Goal: Task Accomplishment & Management: Complete application form

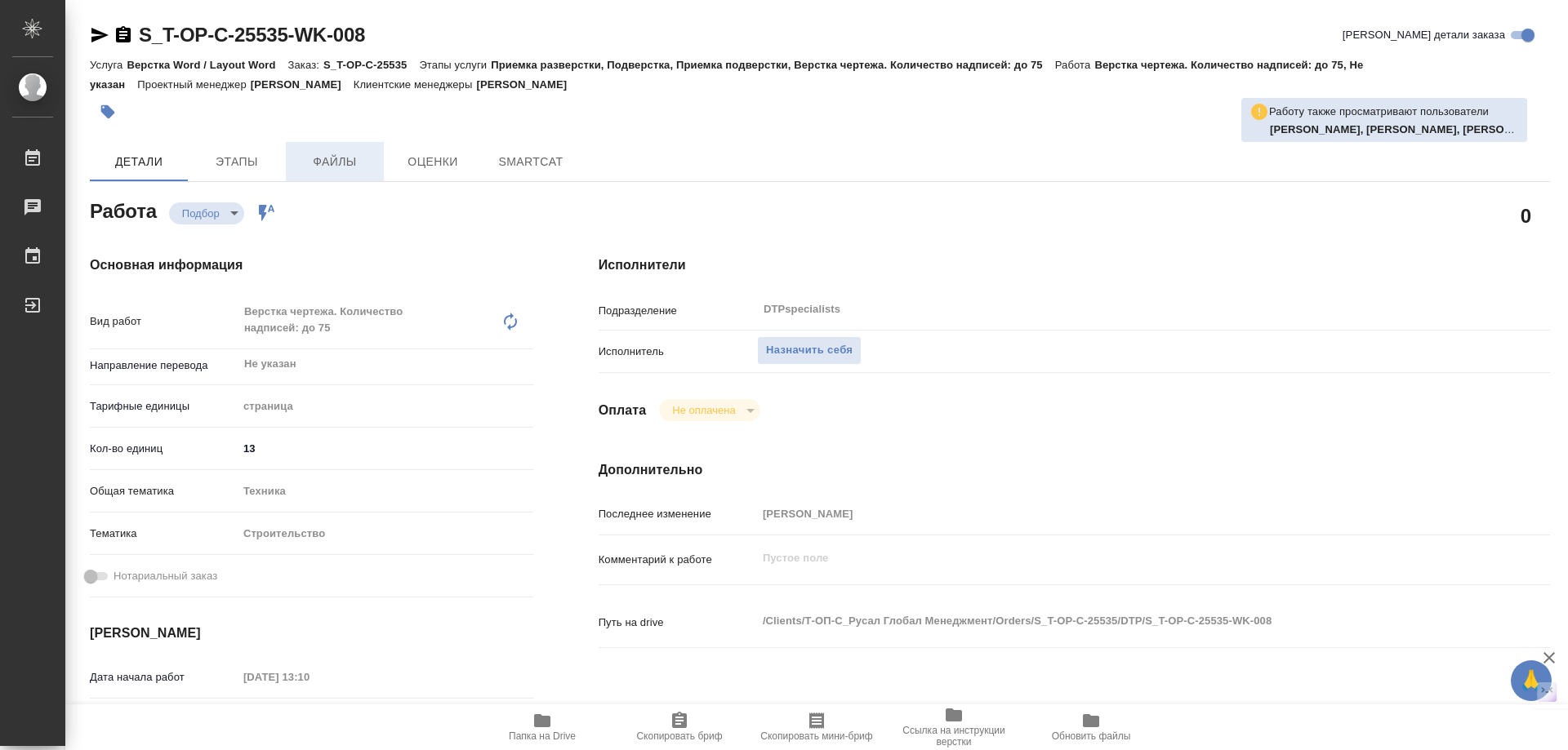
type textarea "x"
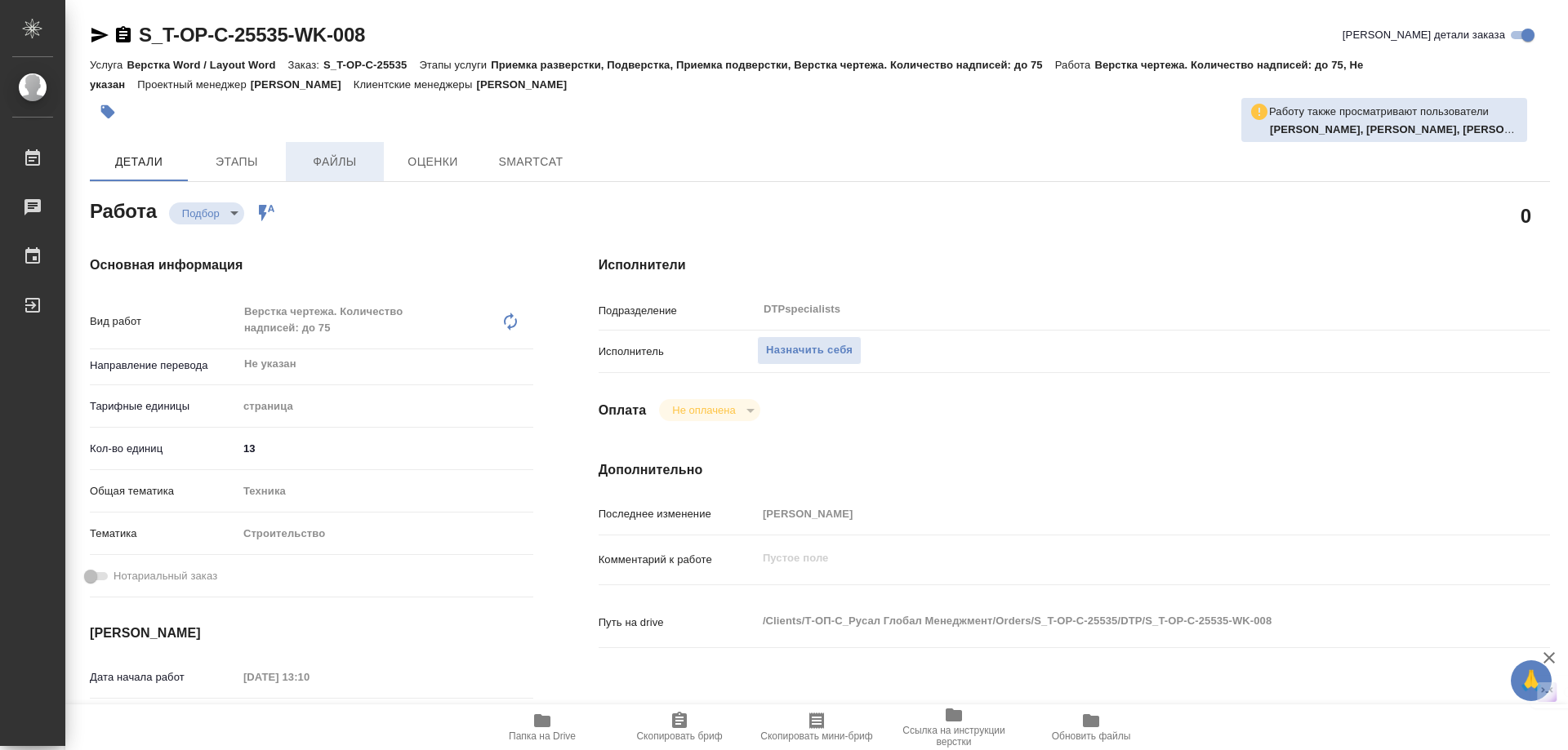
type textarea "x"
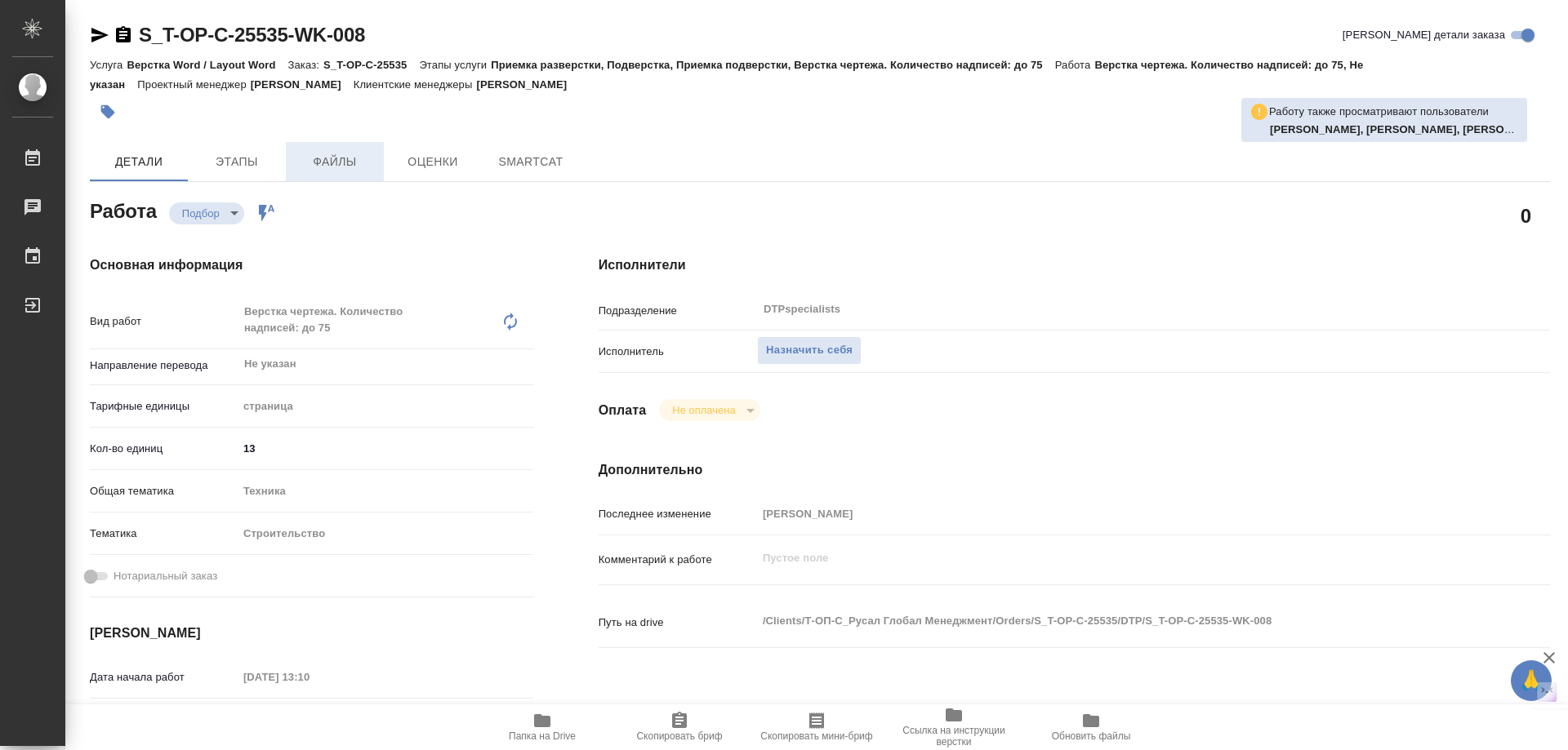
type textarea "x"
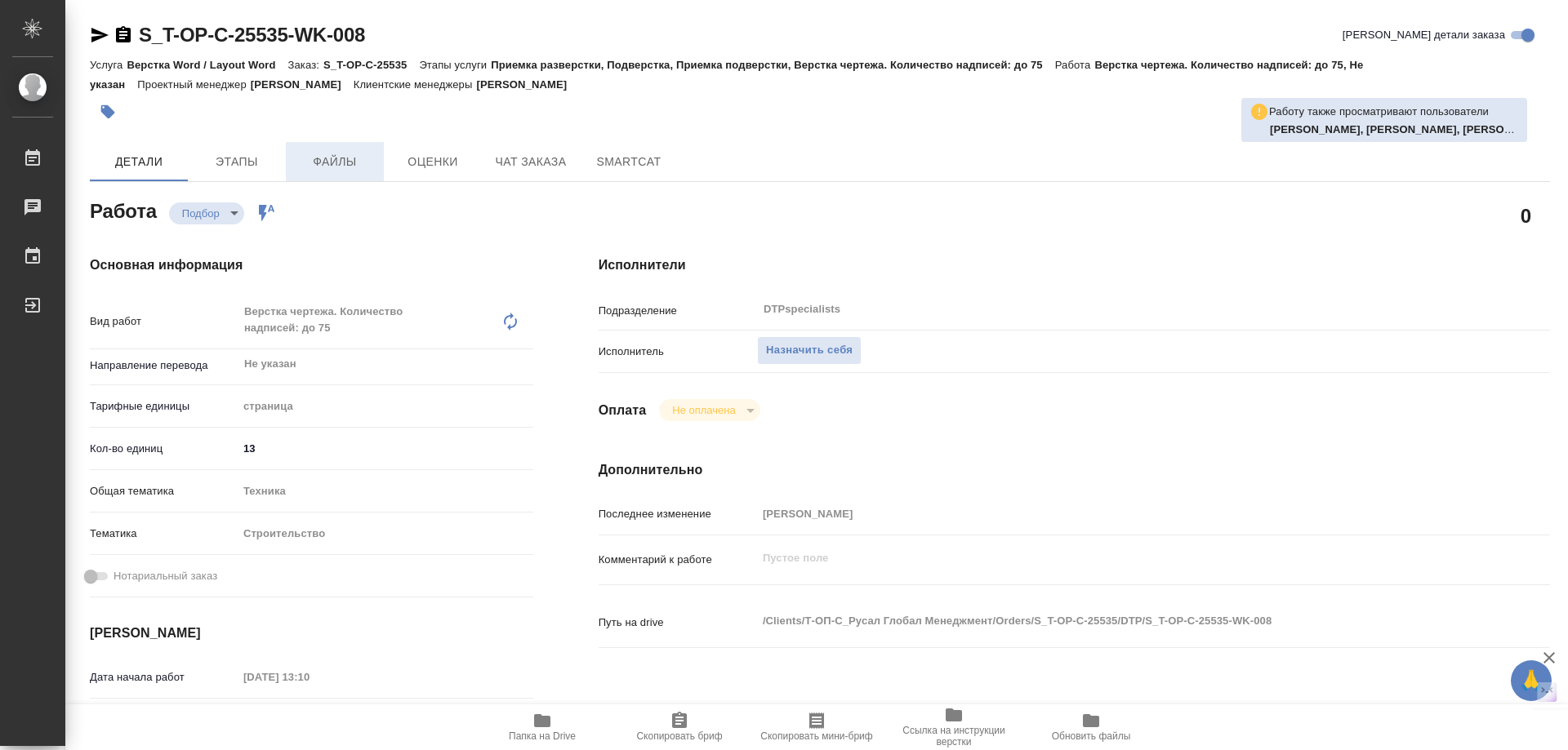
type textarea "x"
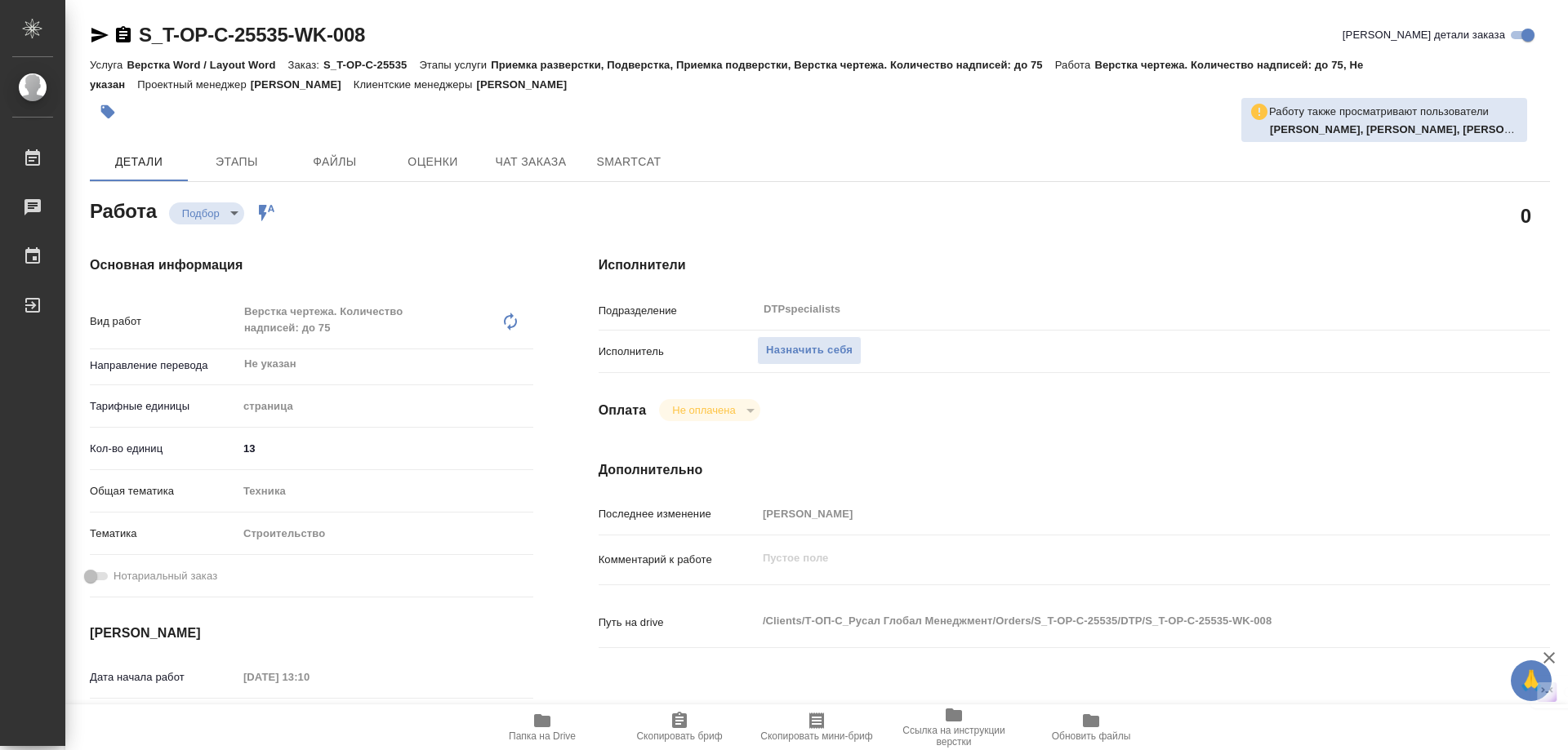
type textarea "x"
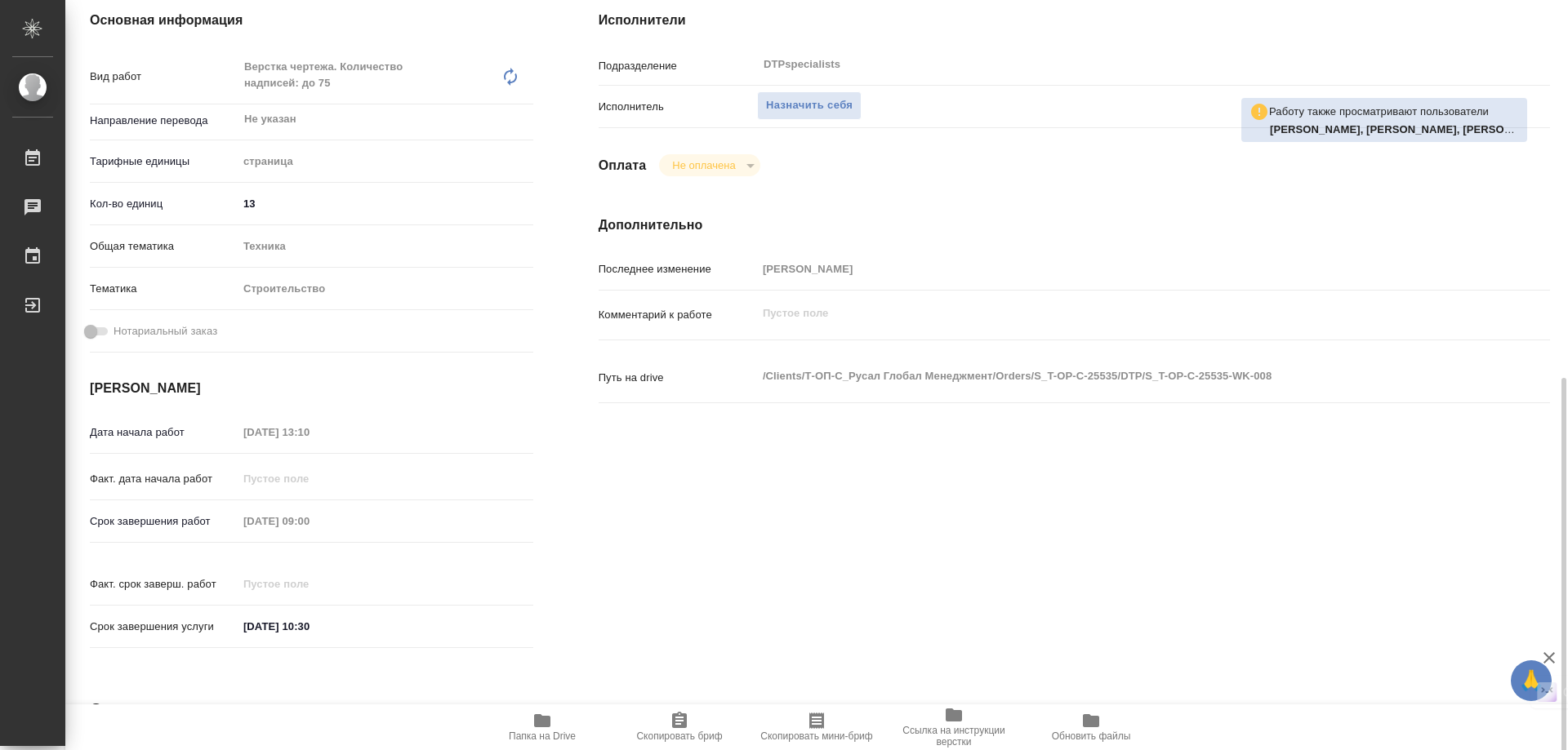
scroll to position [571, 0]
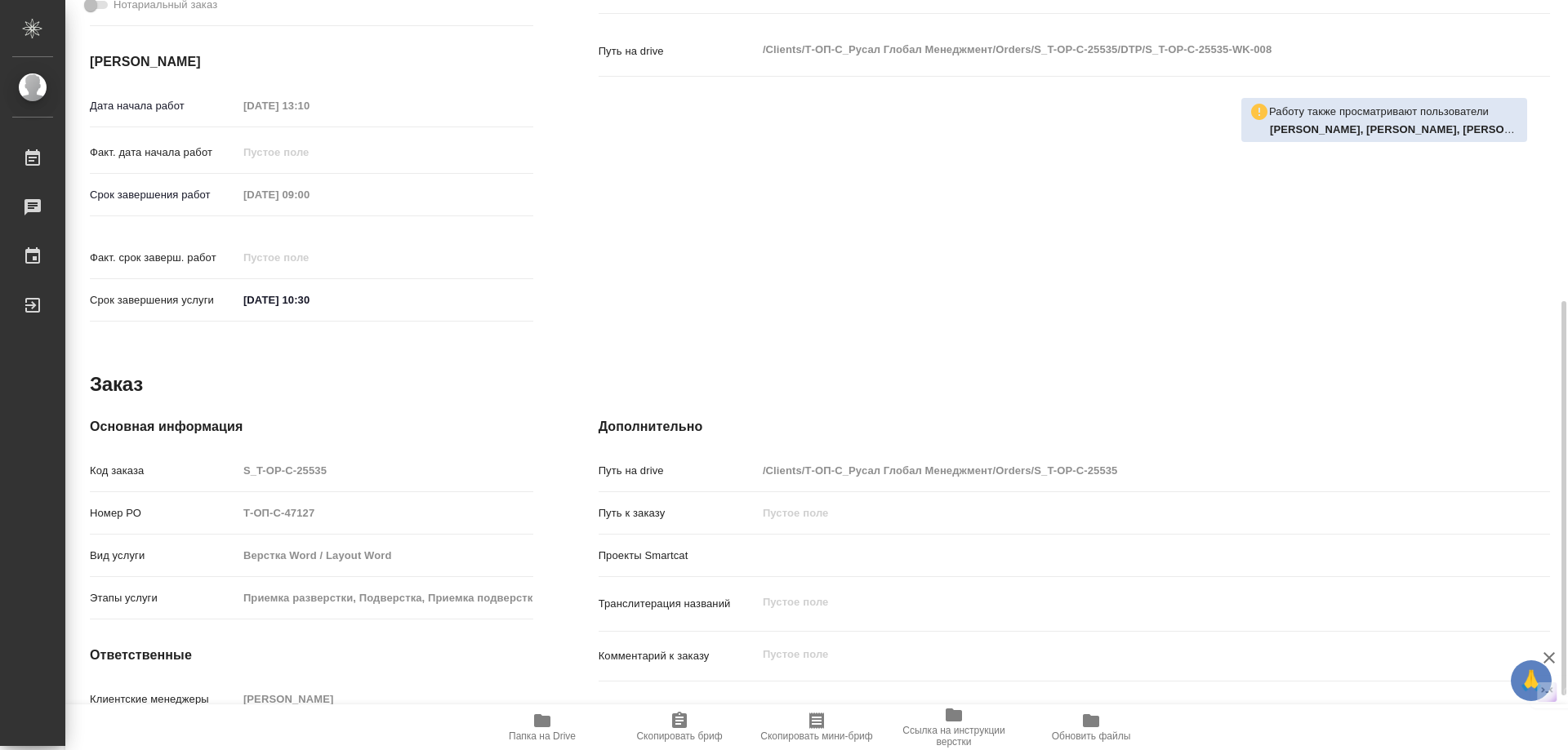
click at [546, 722] on icon "button" at bounding box center [542, 721] width 16 height 13
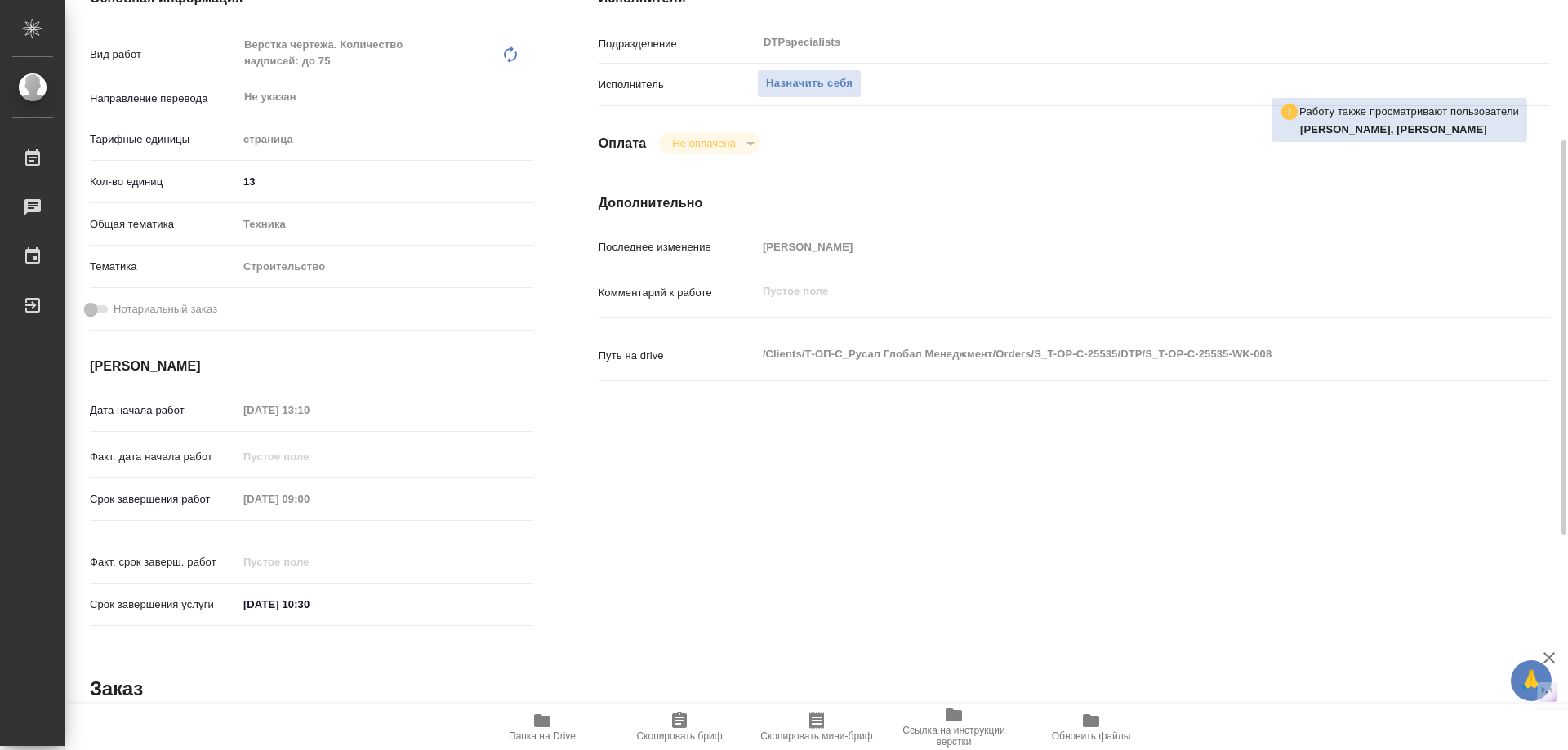
scroll to position [0, 0]
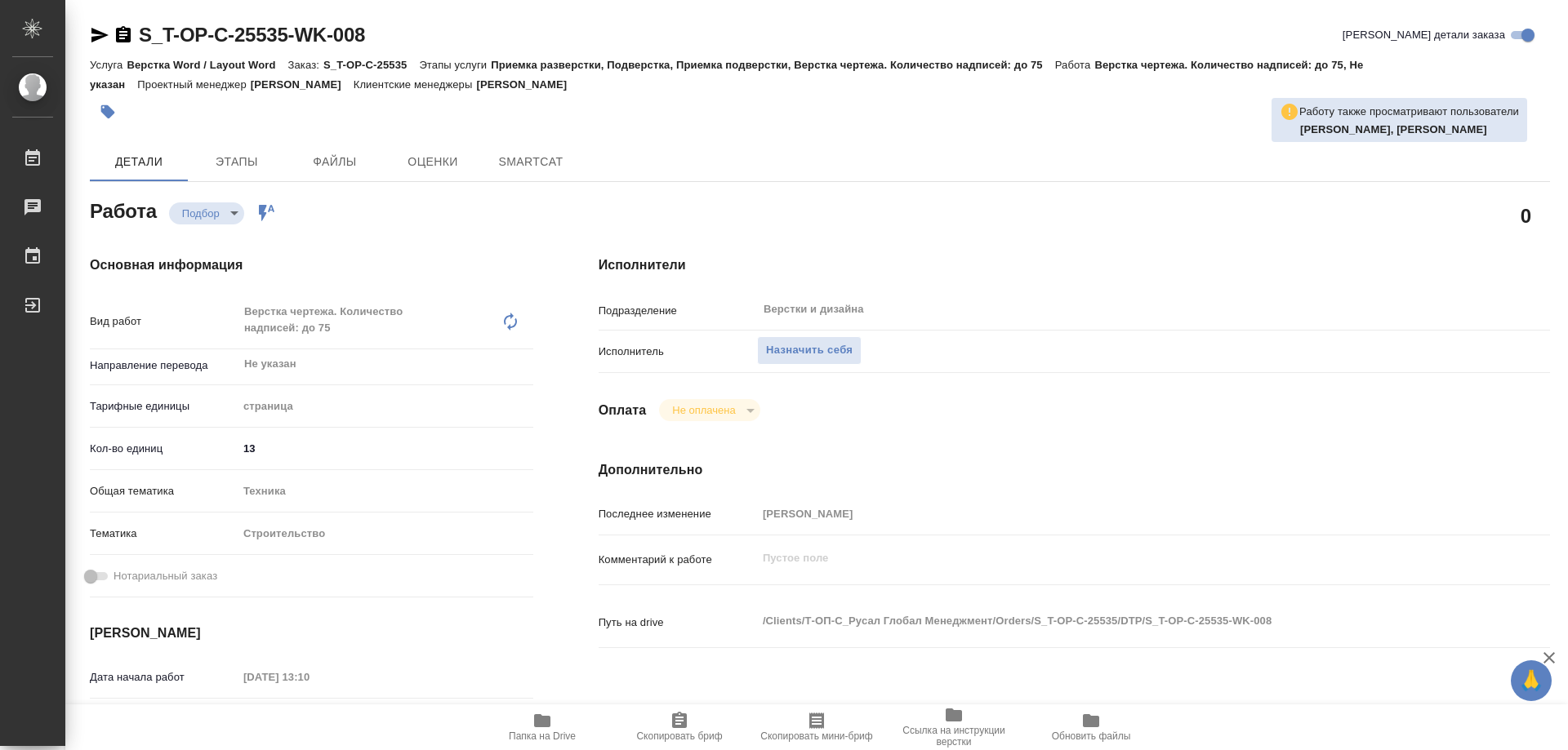
type textarea "x"
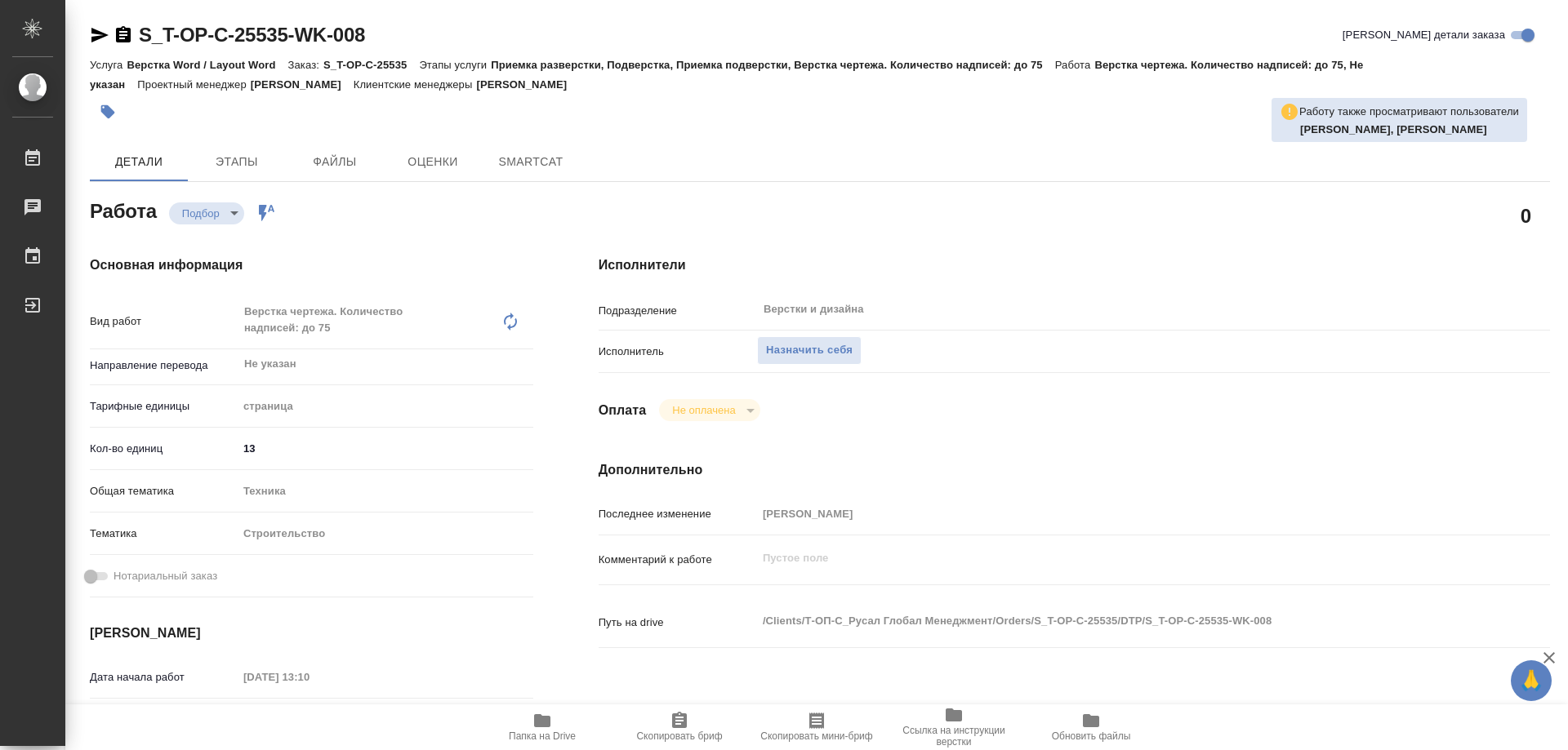
type textarea "x"
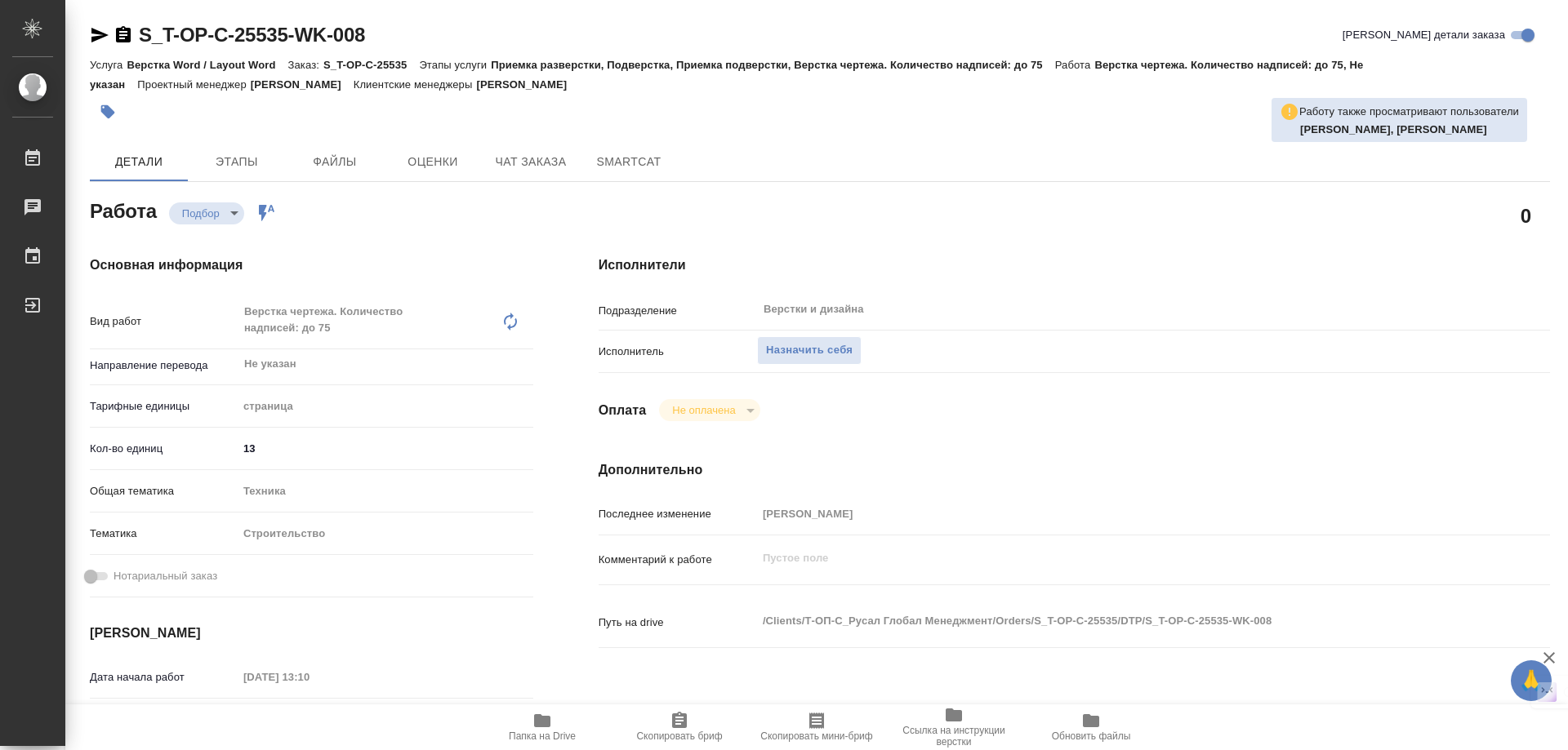
type textarea "x"
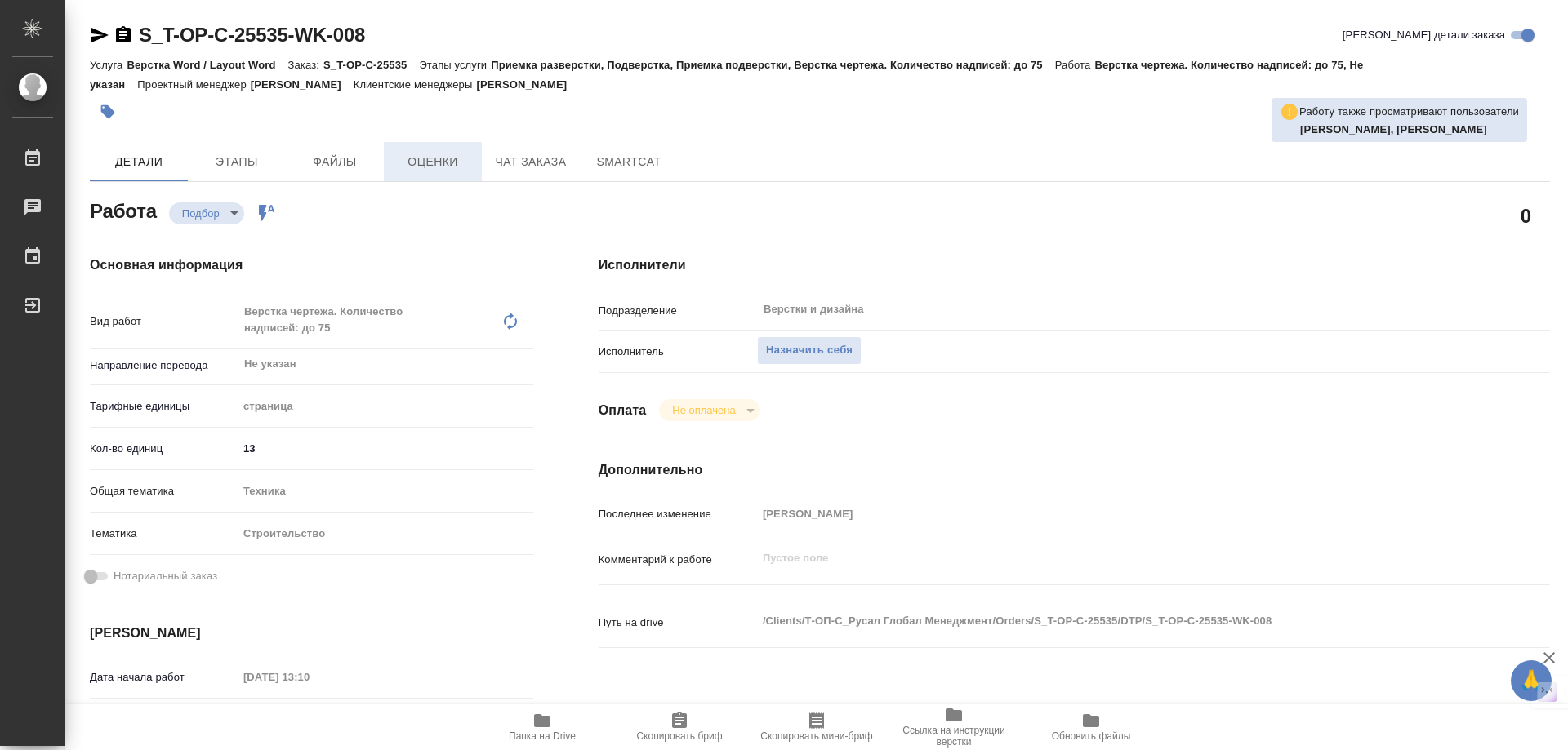
type textarea "x"
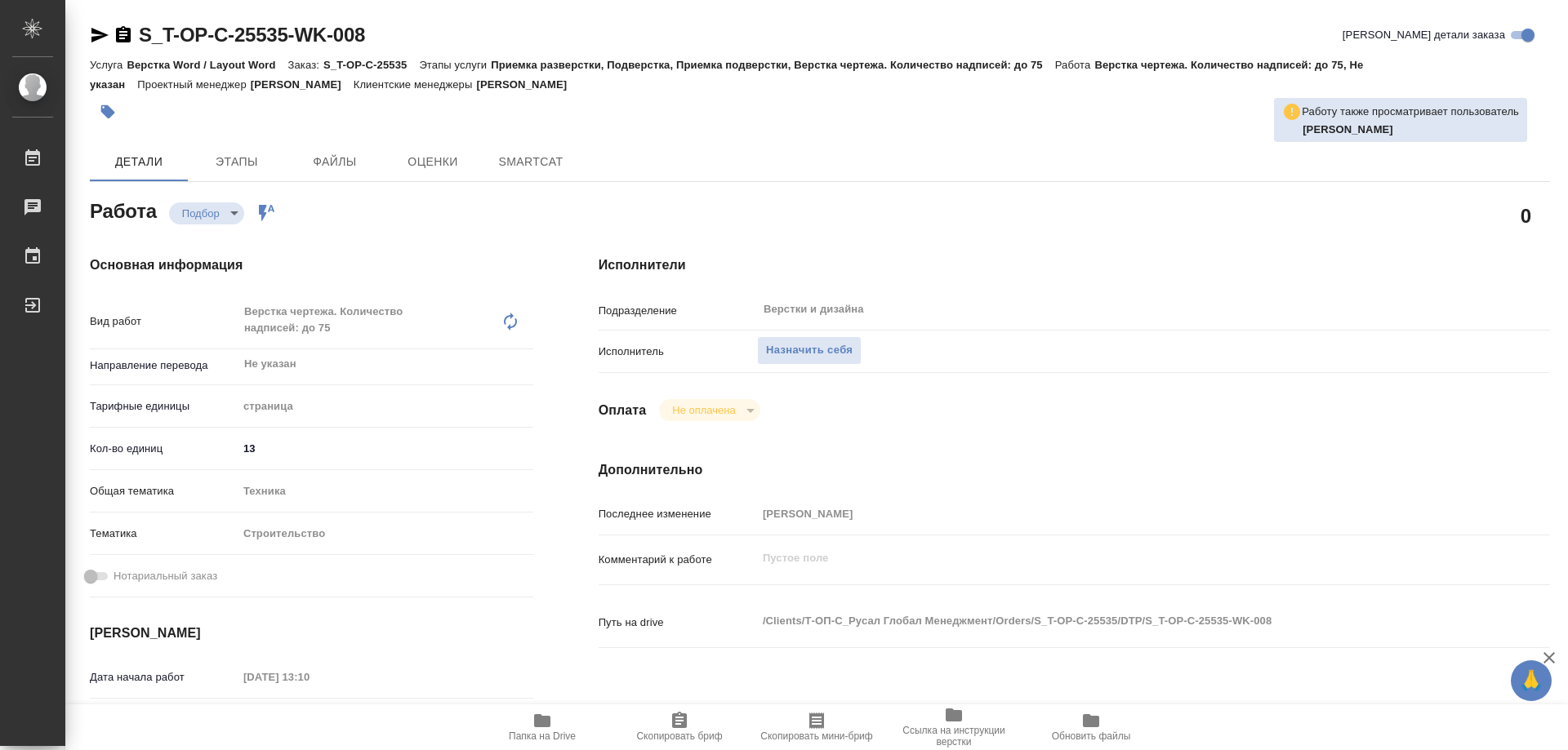
type textarea "x"
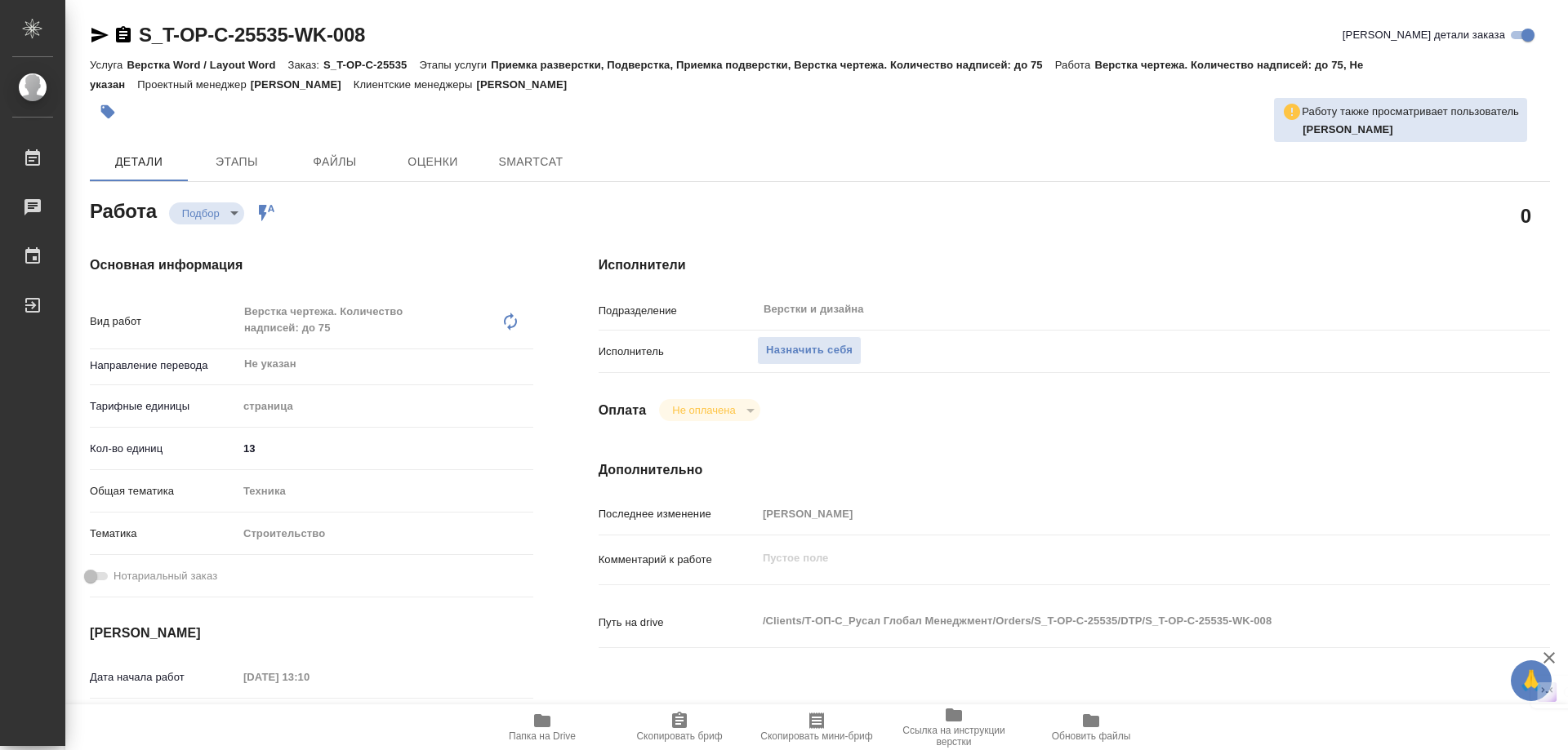
type textarea "x"
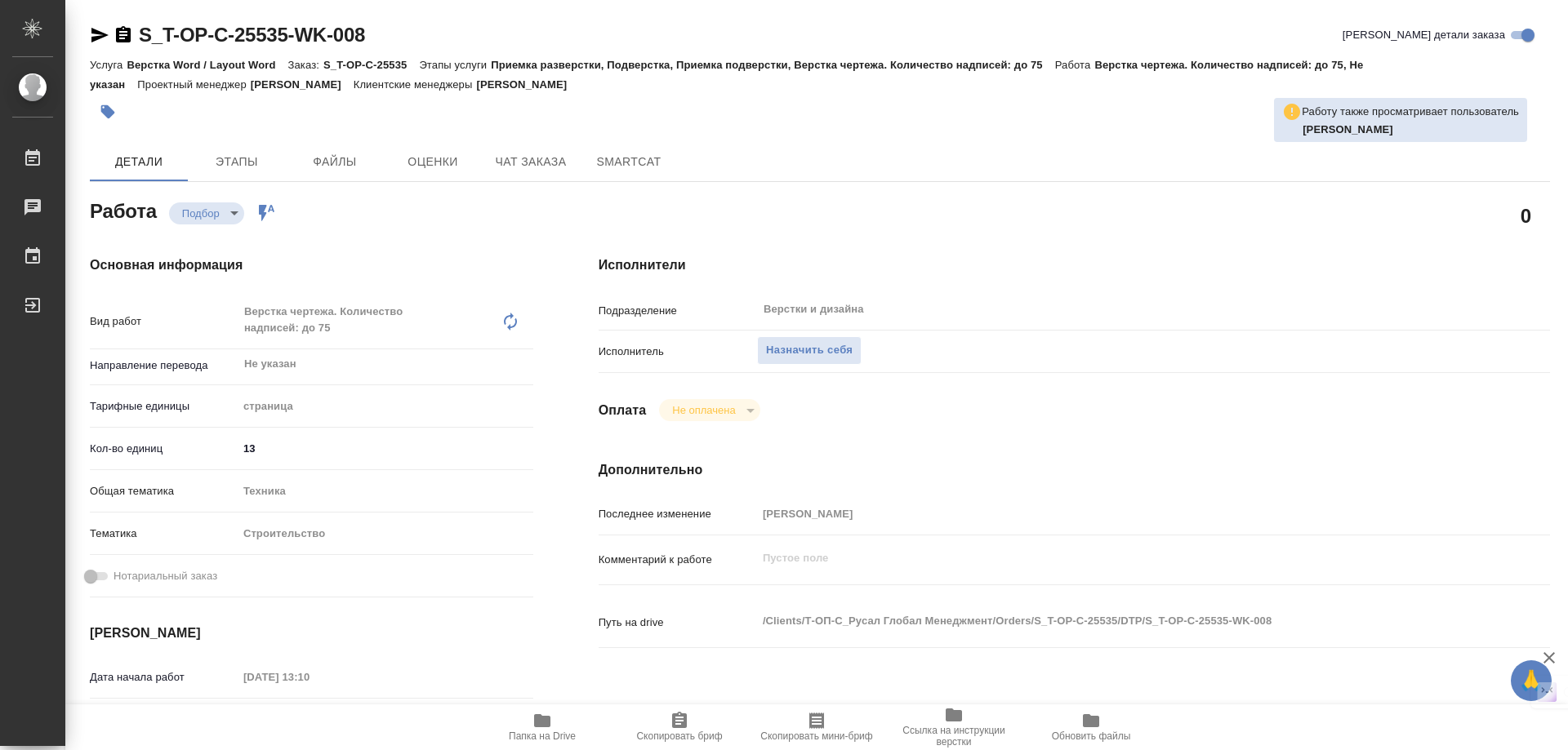
type textarea "x"
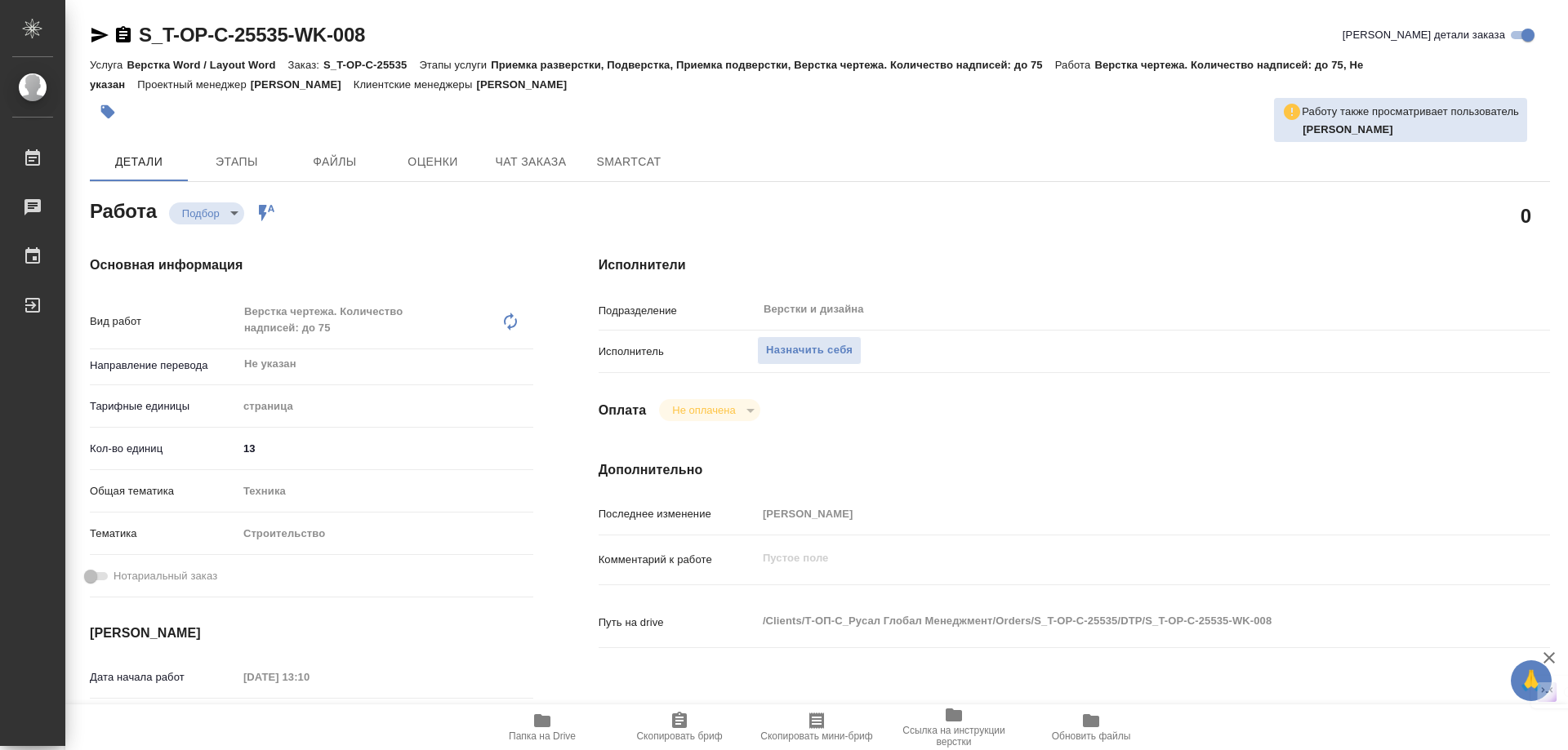
type textarea "x"
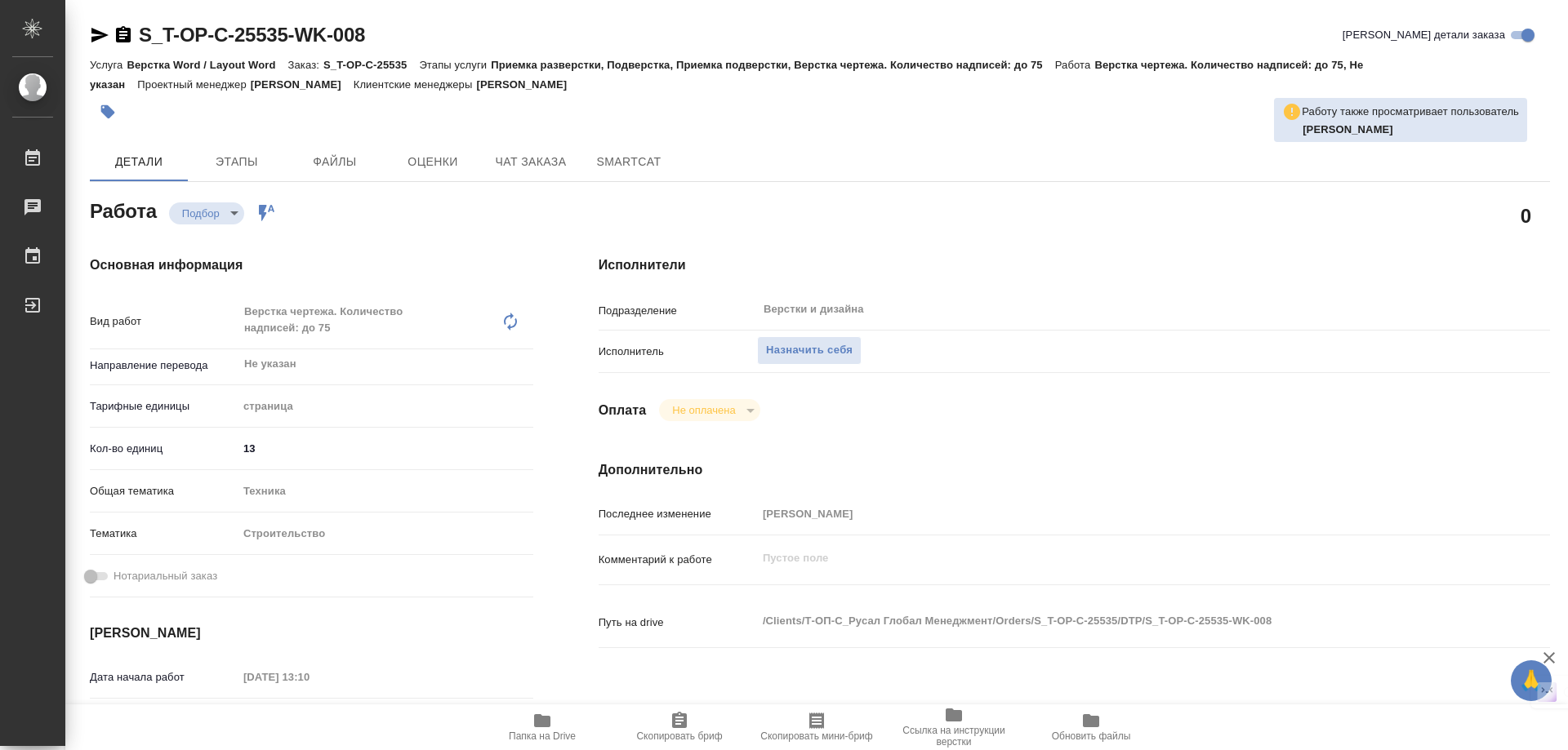
click at [986, 462] on h4 "Дополнительно" at bounding box center [1073, 471] width 951 height 20
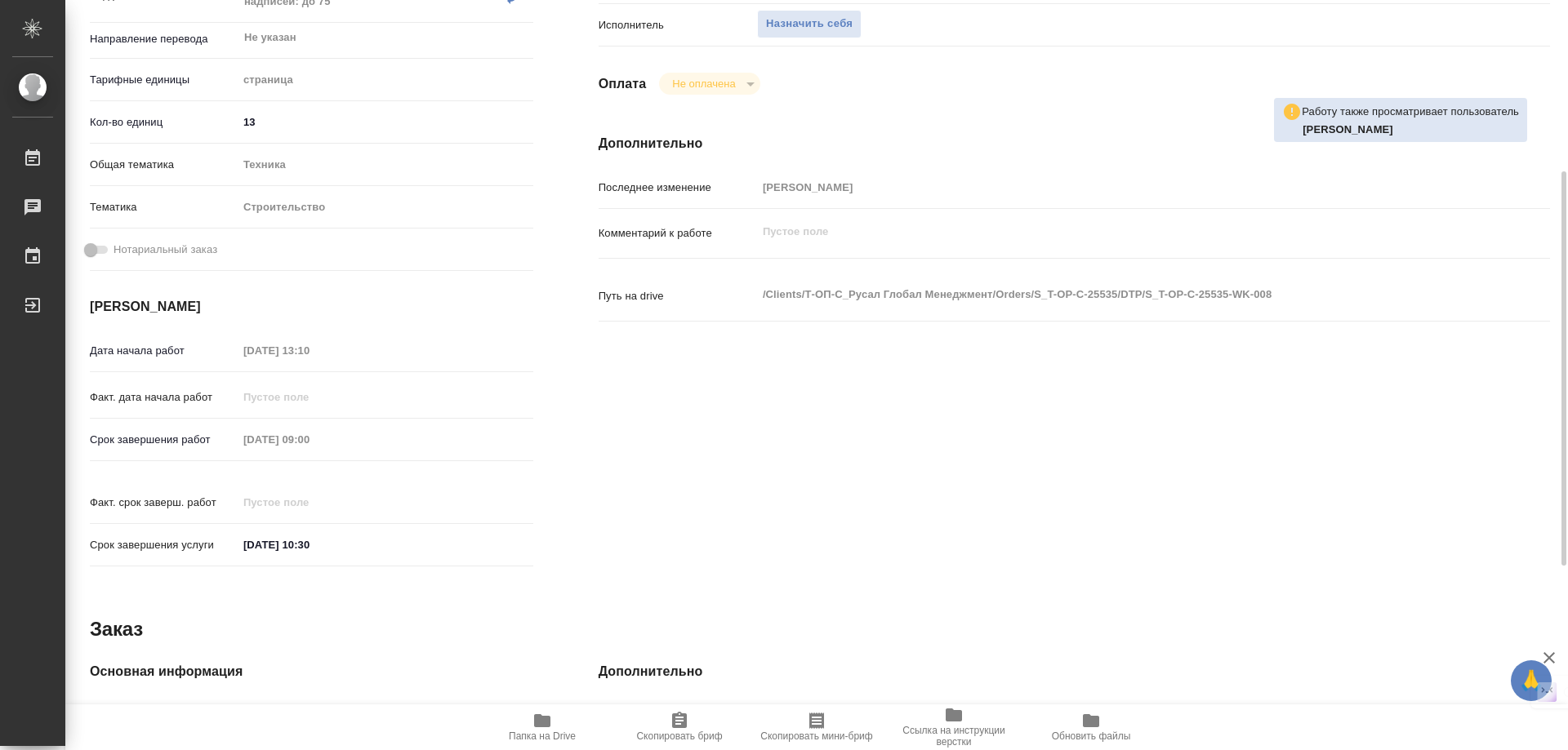
scroll to position [571, 0]
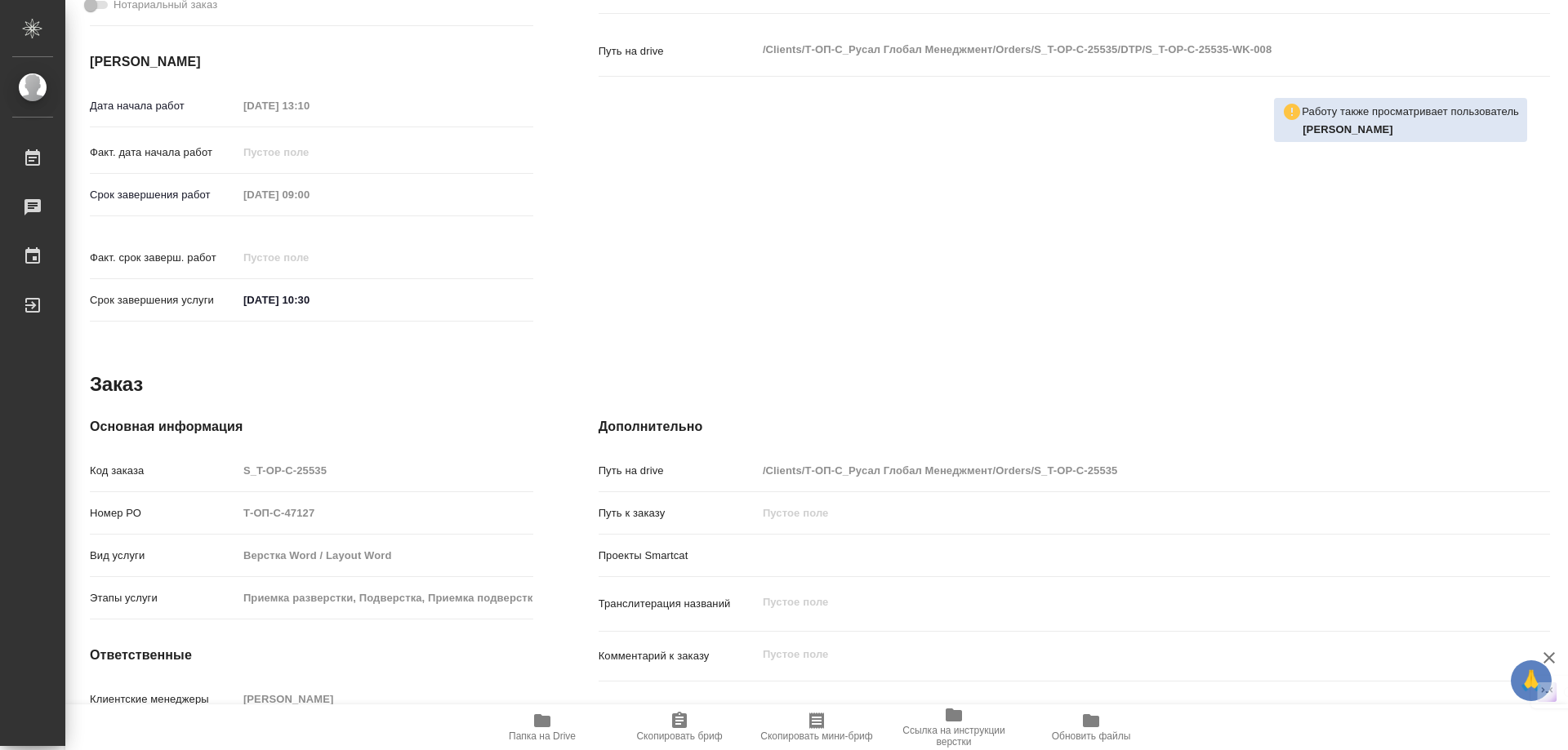
type textarea "x"
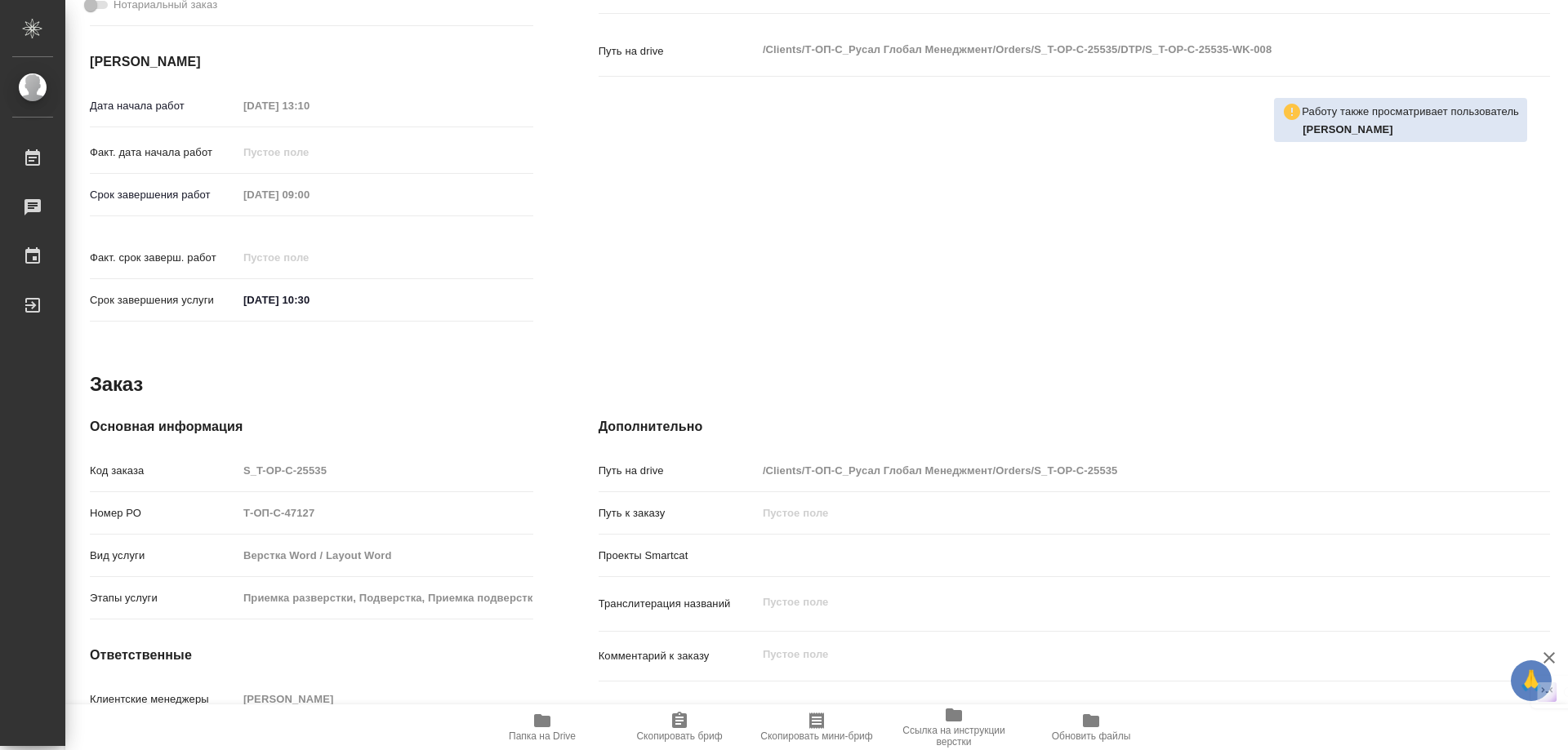
type textarea "x"
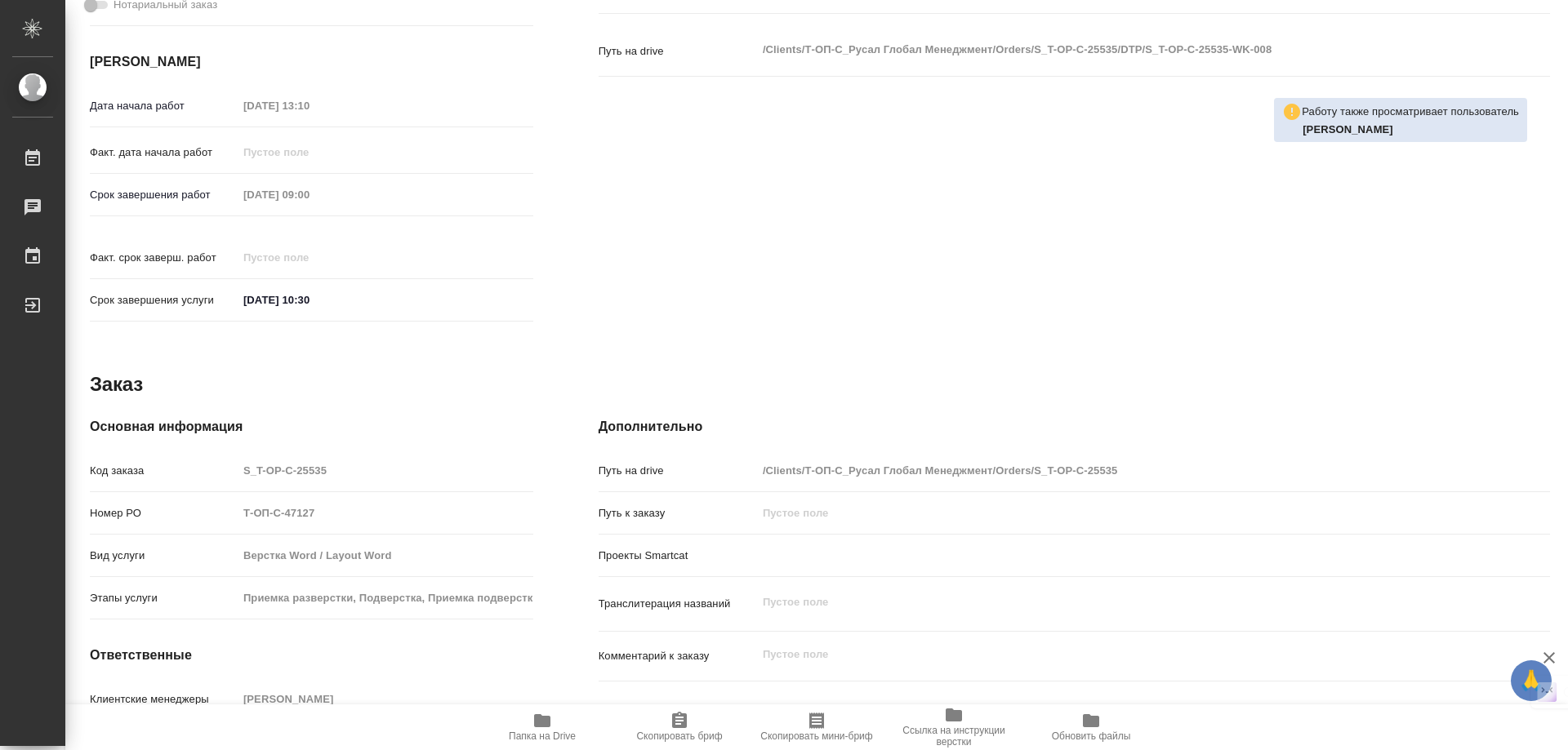
type textarea "x"
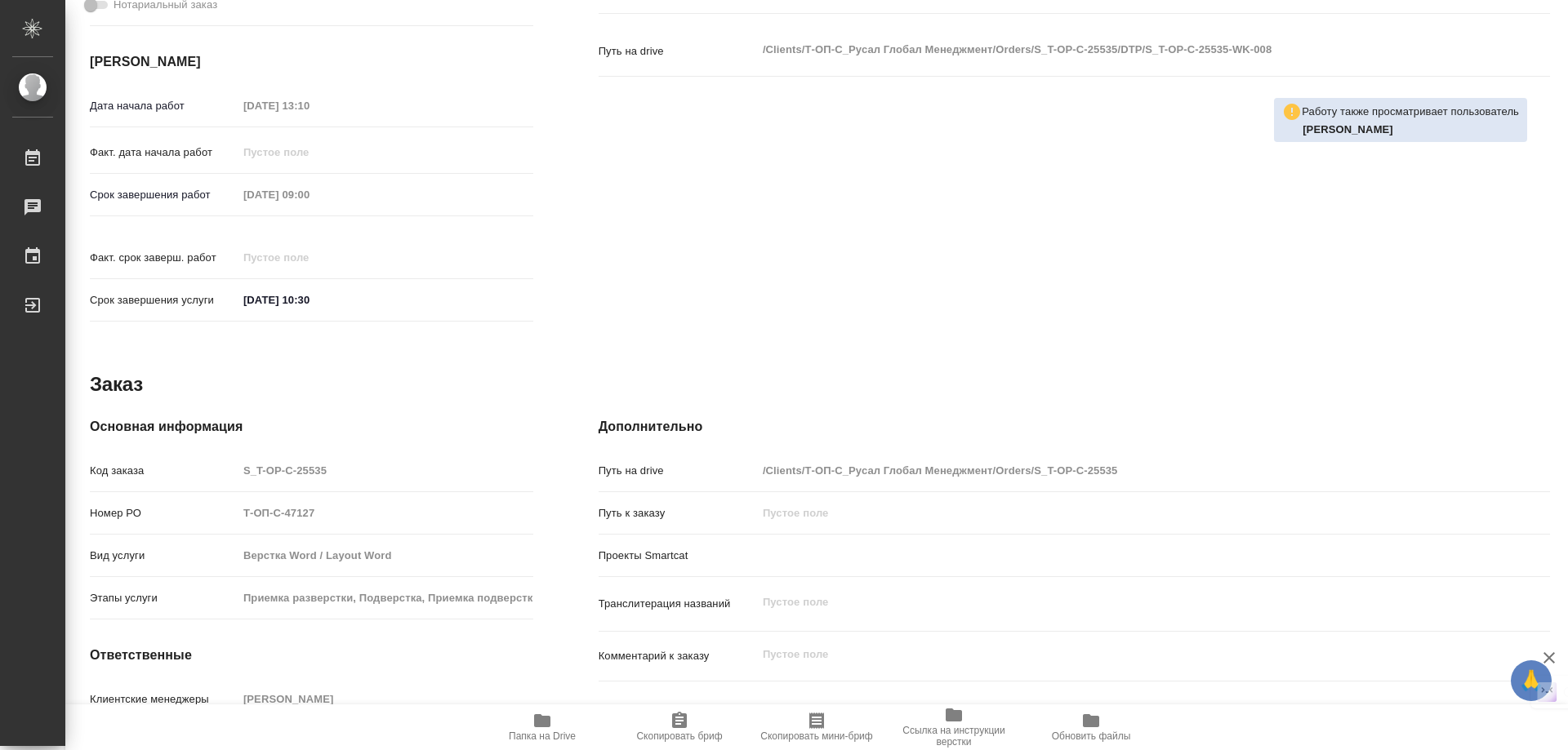
click at [144, 750] on div "Папка на Drive Скопировать бриф Скопировать мини-бриф Ссылка на инструкции верс…" at bounding box center [816, 727] width 1503 height 46
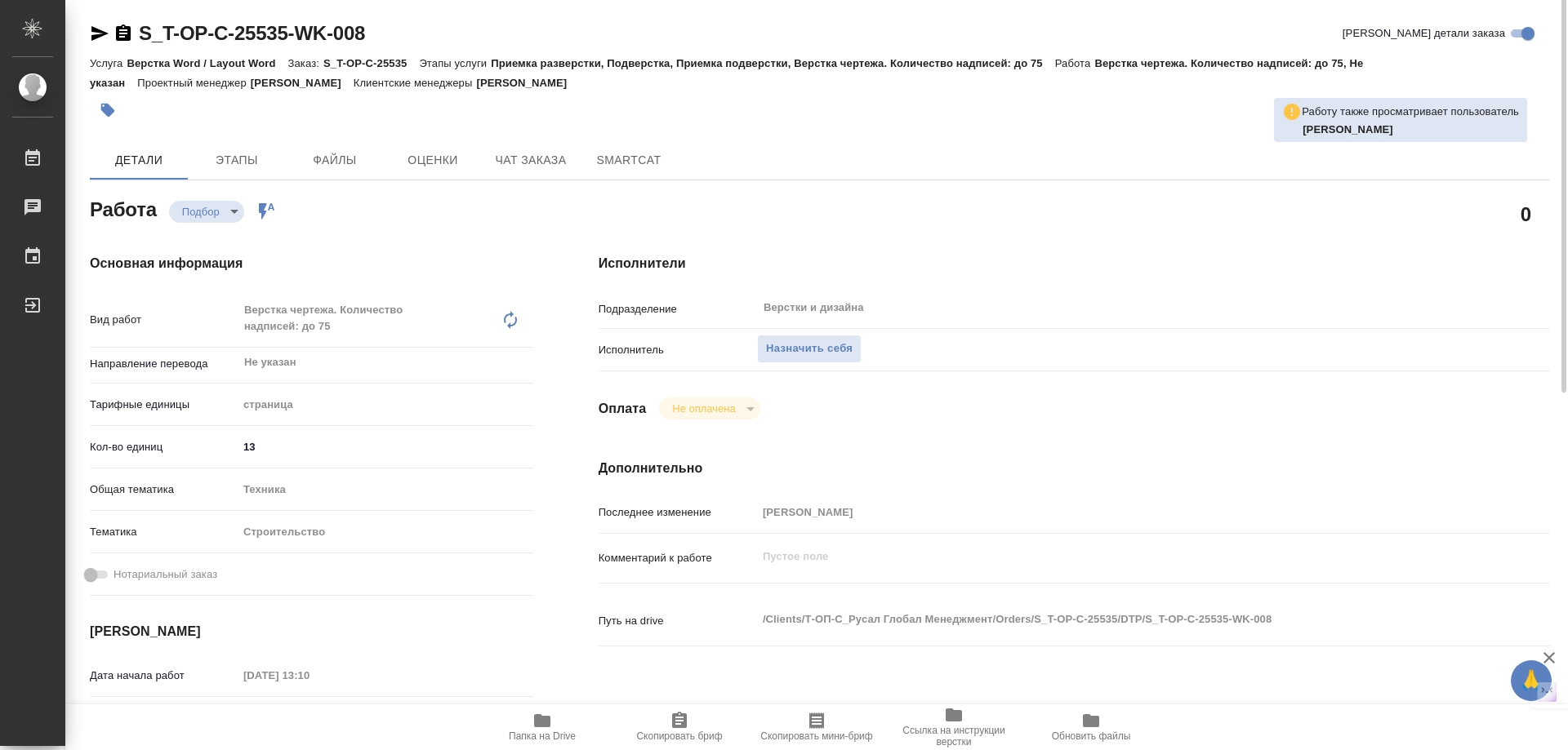
scroll to position [0, 0]
type textarea "x"
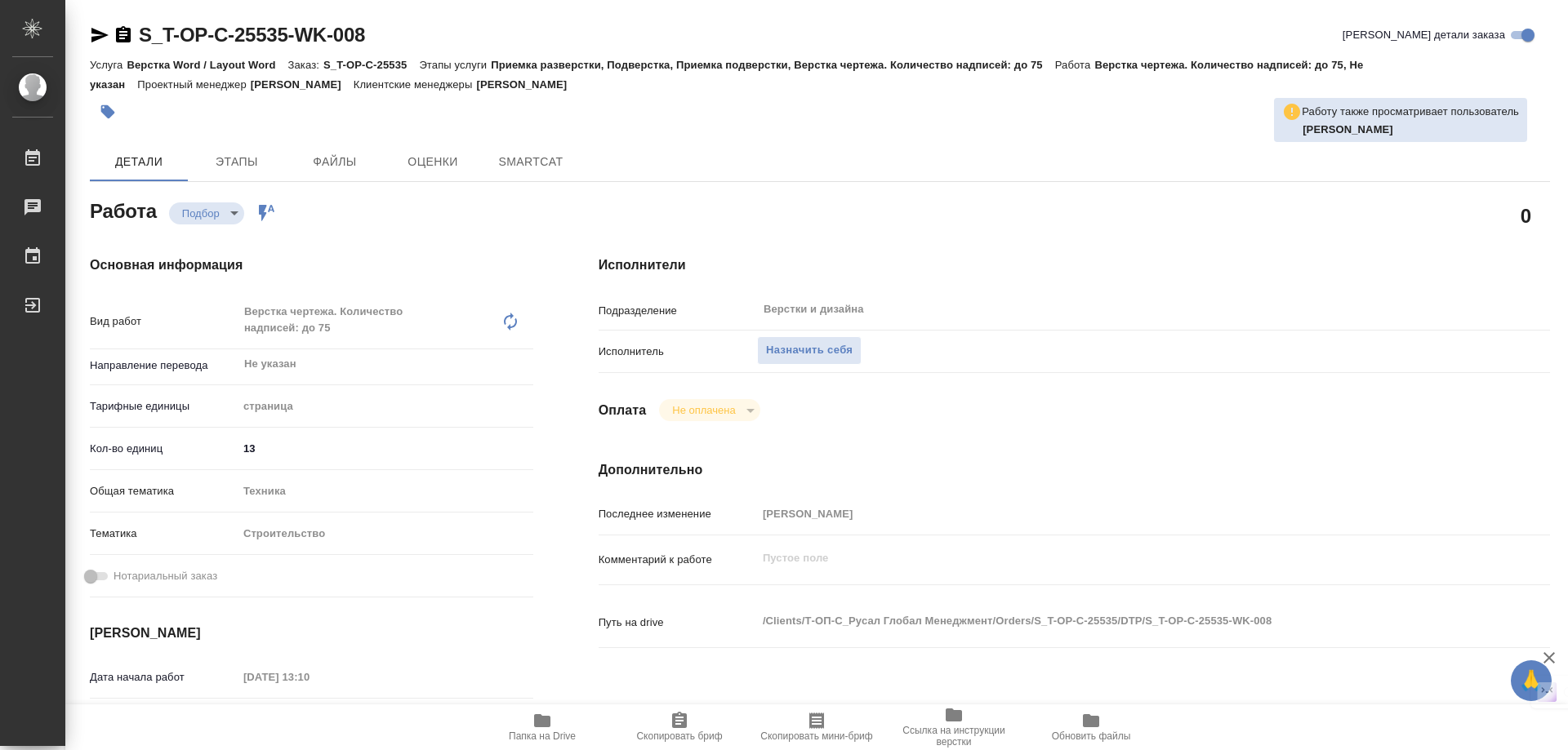
type textarea "x"
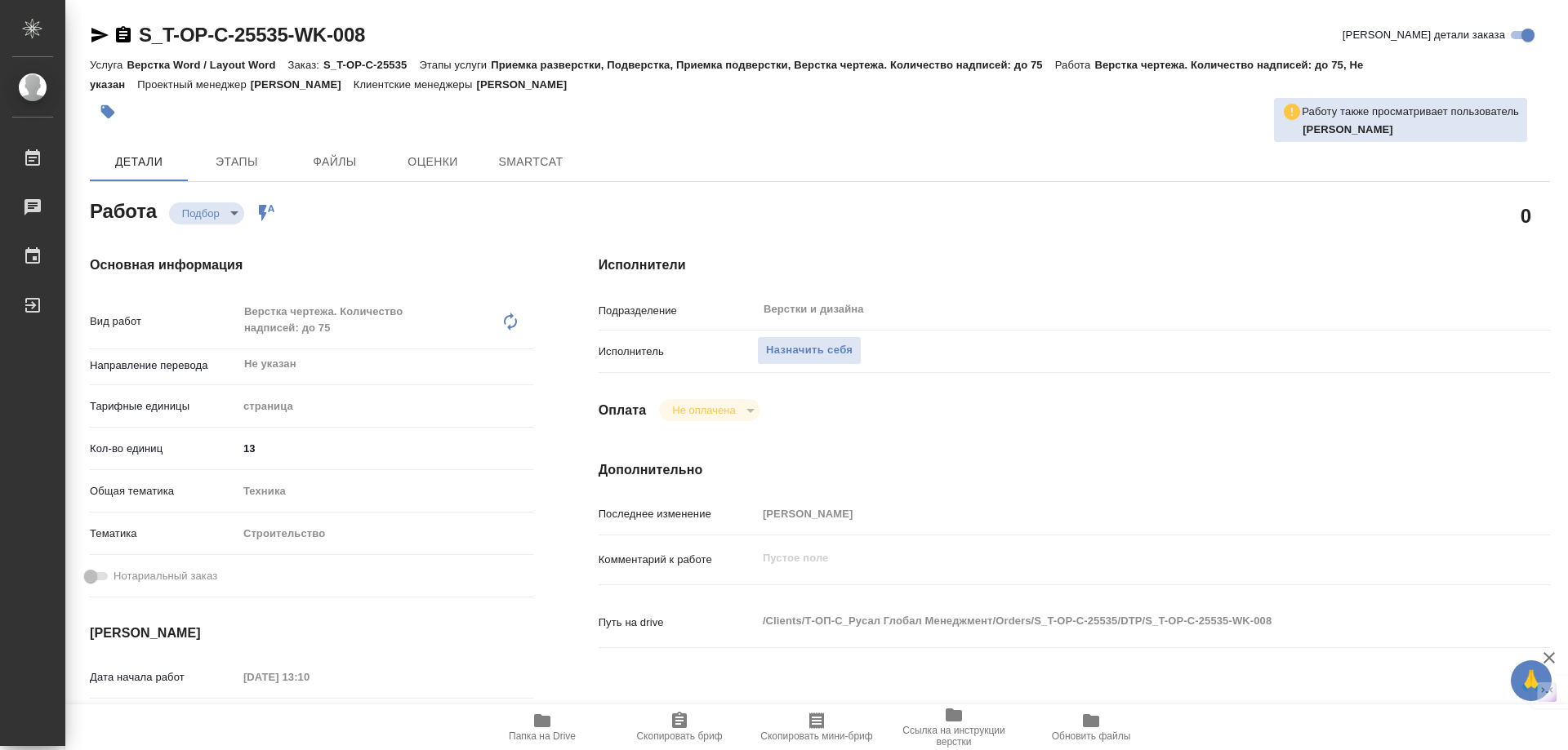
type textarea "x"
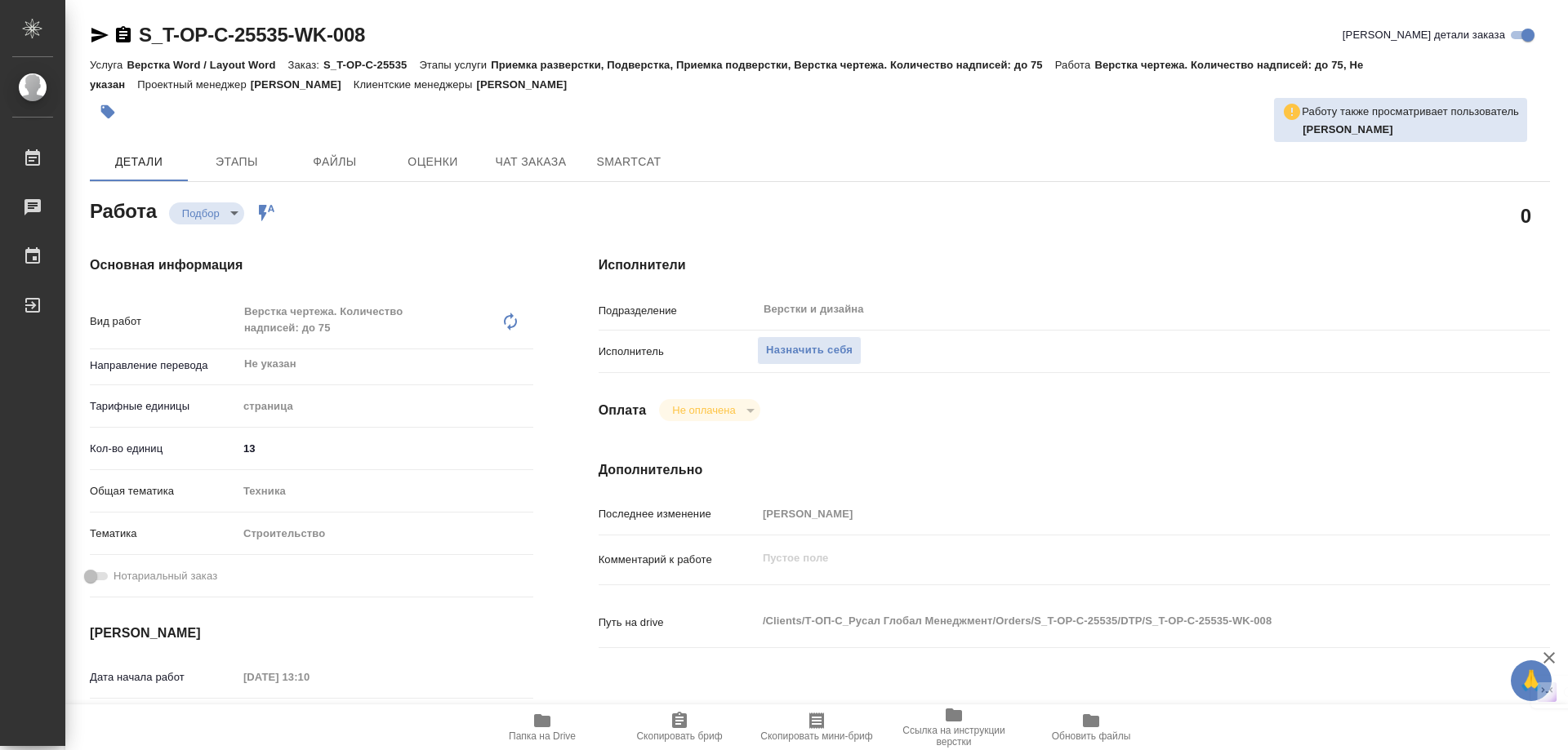
type textarea "x"
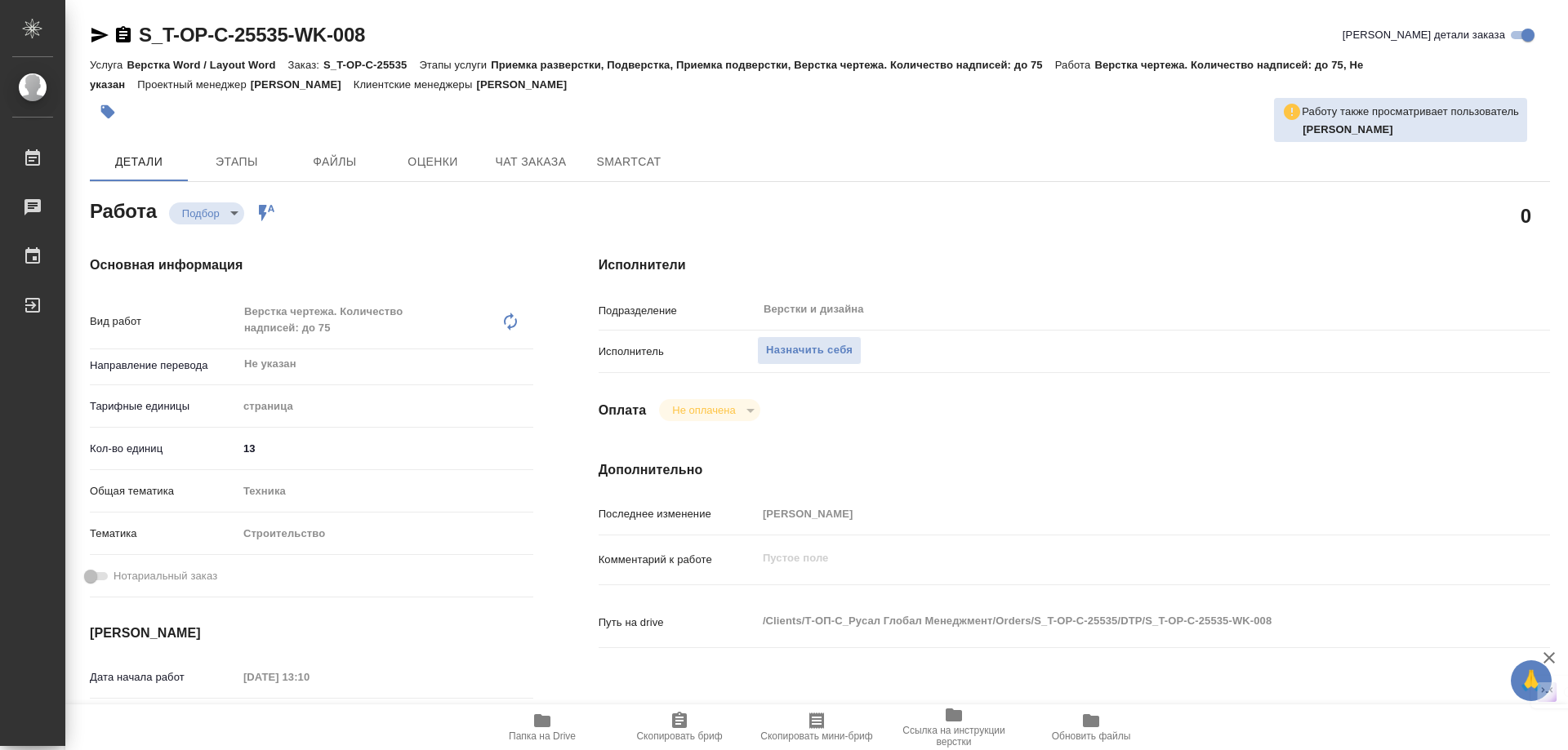
type textarea "x"
